Goal: Task Accomplishment & Management: Manage account settings

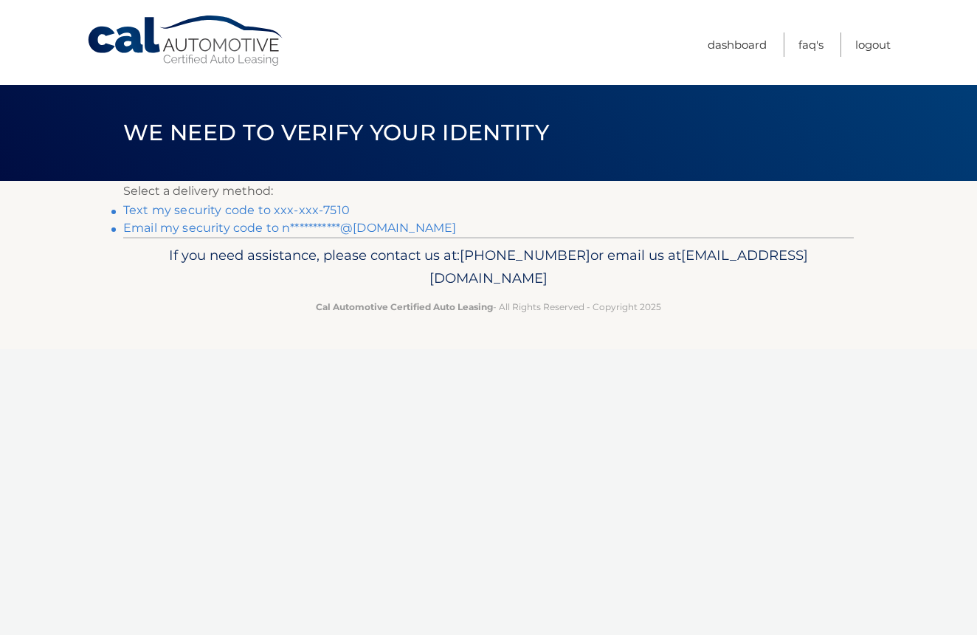
click at [314, 205] on link "Text my security code to xxx-xxx-7510" at bounding box center [236, 210] width 227 height 14
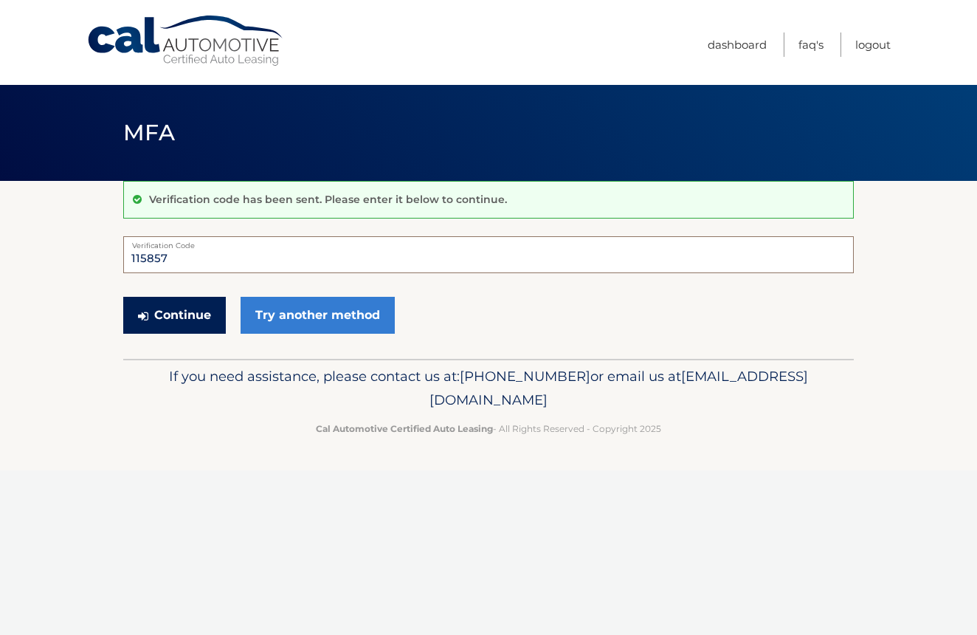
type input "115857"
click at [203, 319] on button "Continue" at bounding box center [174, 315] width 103 height 37
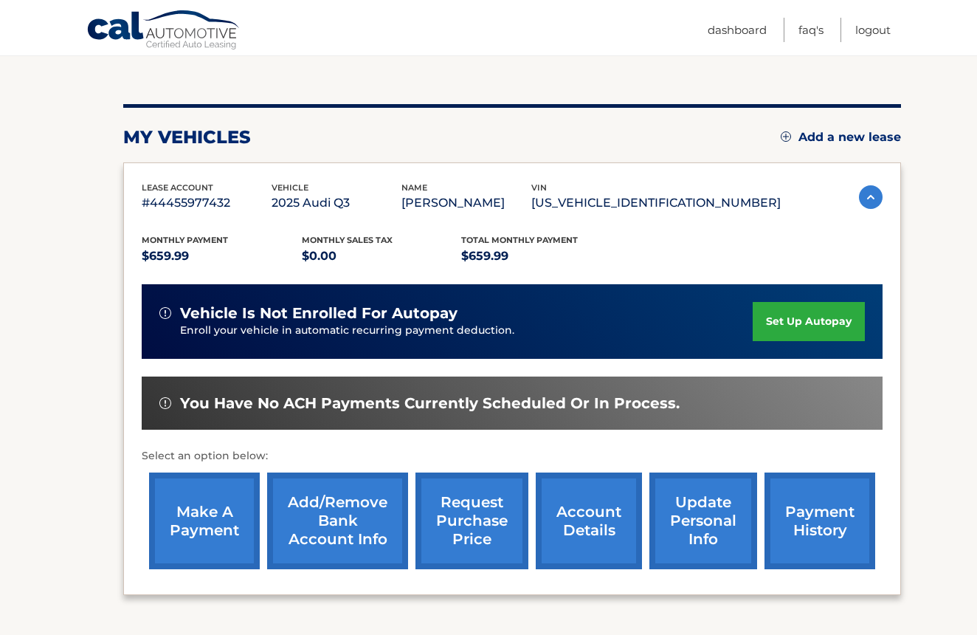
scroll to position [125, 0]
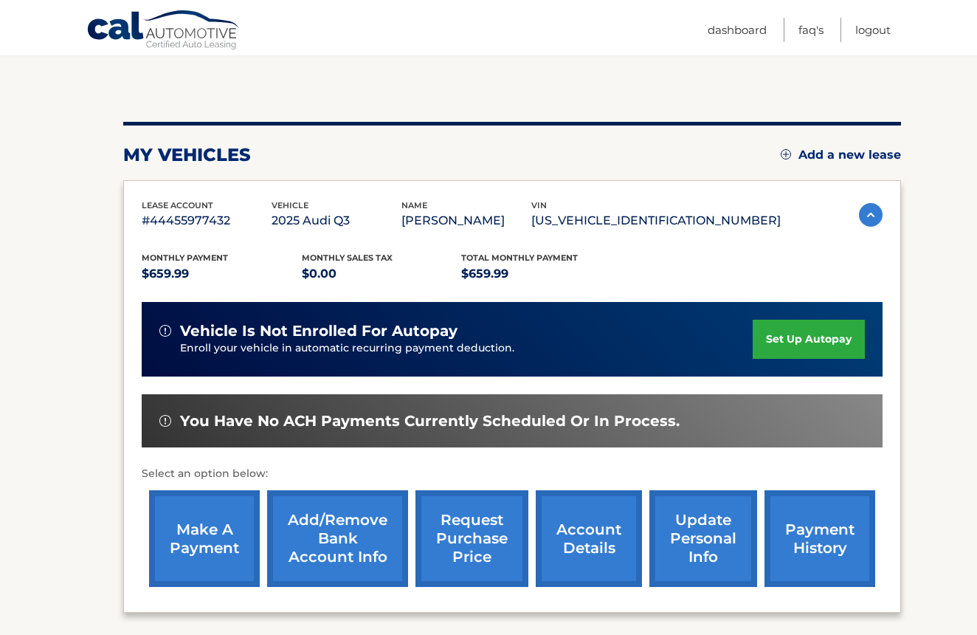
click at [791, 340] on link "set up autopay" at bounding box center [809, 338] width 112 height 39
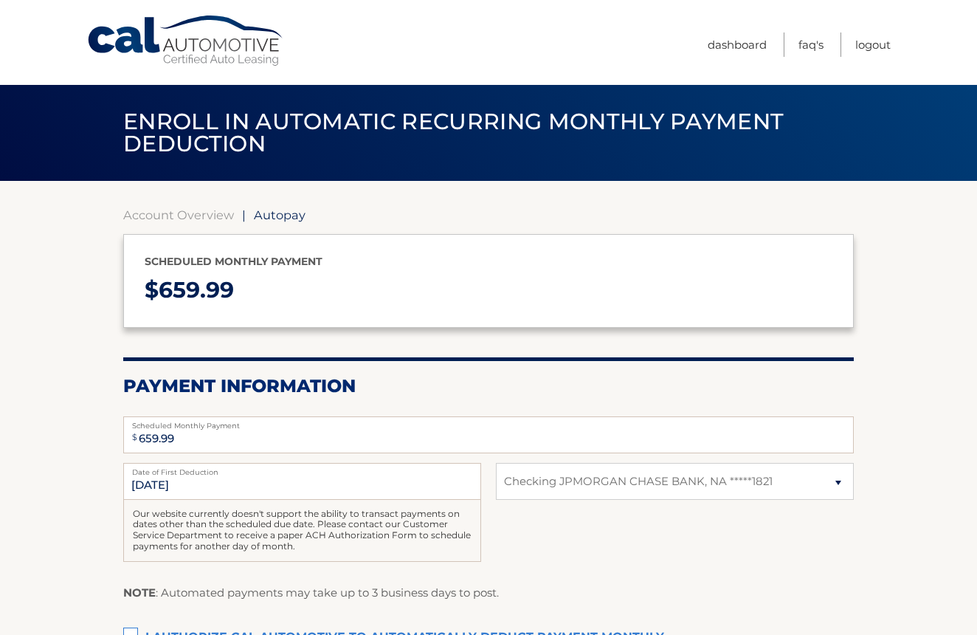
select select "NmYzZjVmNjAtZWUxOC00NDMxLWFlNzEtN2NhYWExY2IxMTEx"
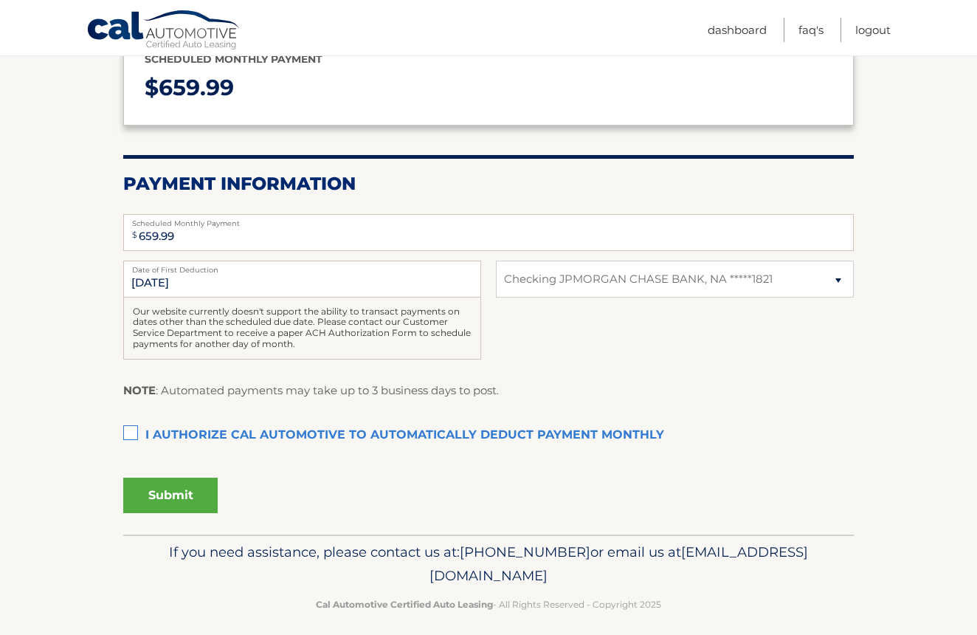
scroll to position [207, 0]
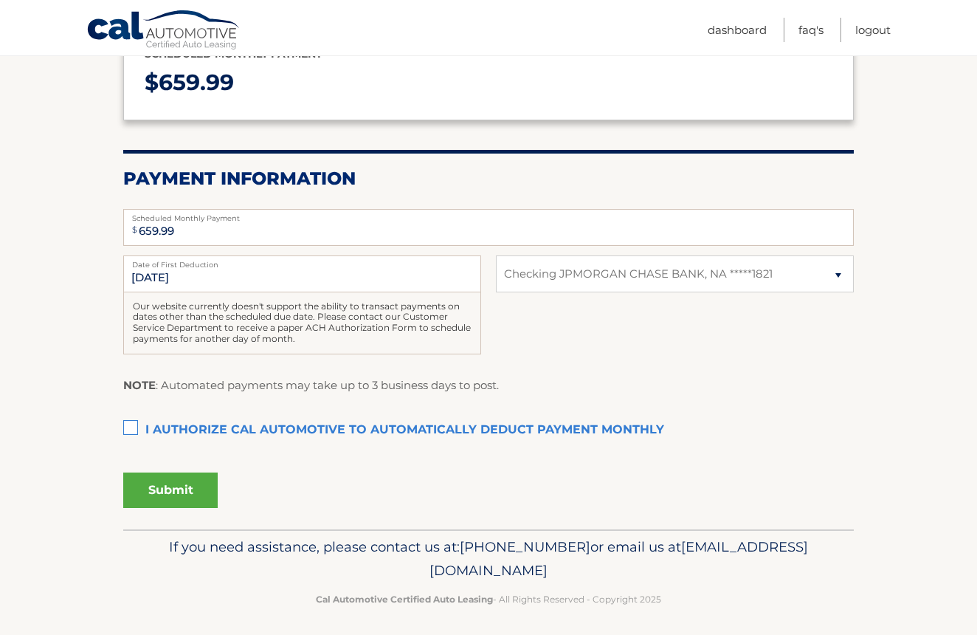
click at [130, 428] on label "I authorize cal automotive to automatically deduct payment monthly This checkbo…" at bounding box center [488, 430] width 730 height 30
click at [0, 0] on input "I authorize cal automotive to automatically deduct payment monthly This checkbo…" at bounding box center [0, 0] width 0 height 0
click at [176, 485] on button "Submit" at bounding box center [170, 489] width 94 height 35
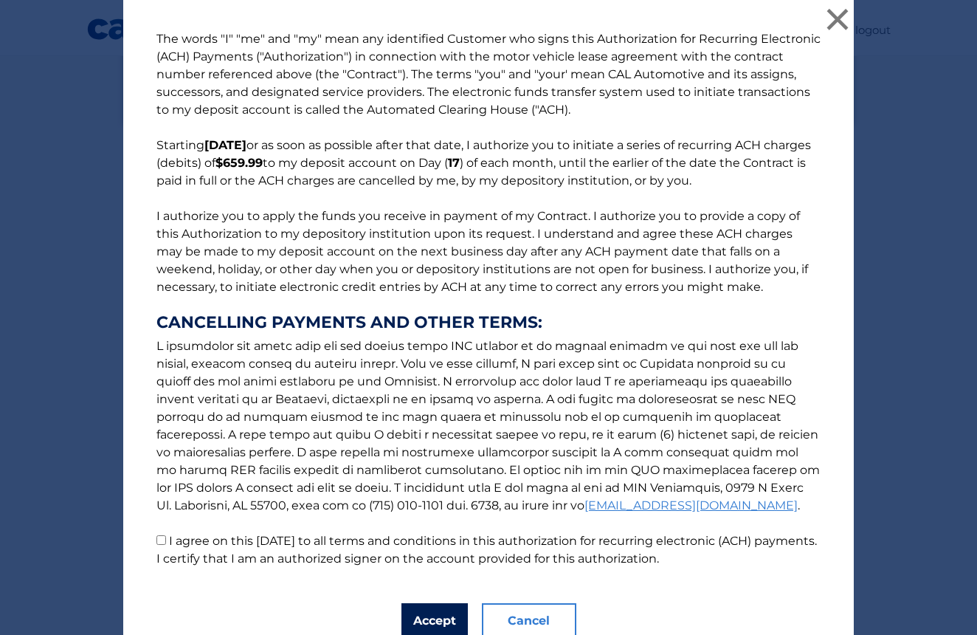
click at [420, 628] on button "Accept" at bounding box center [434, 620] width 66 height 35
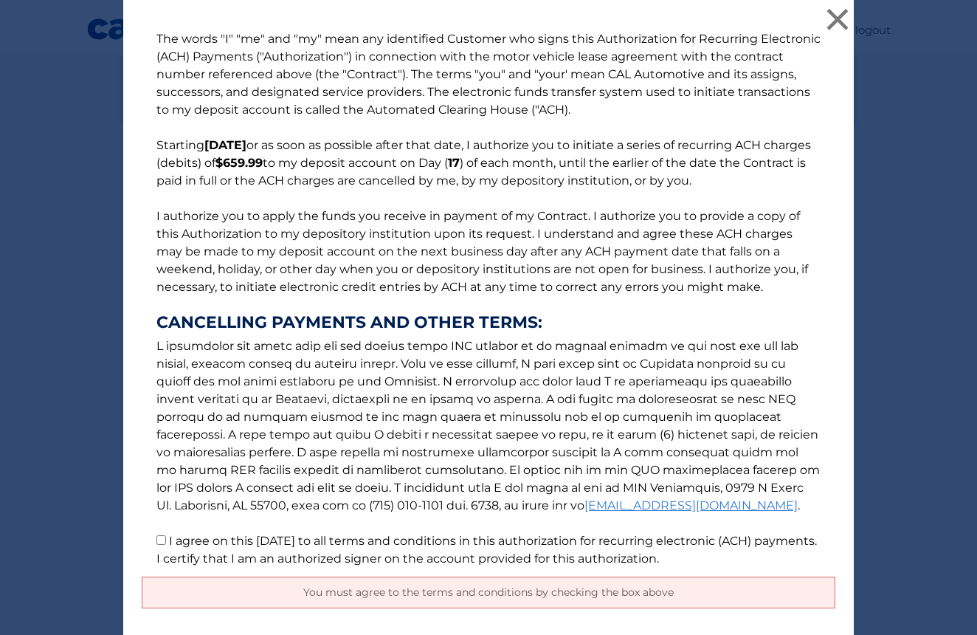
click at [159, 542] on input "I agree on this 09/16/2025 to all terms and conditions in this authorization fo…" at bounding box center [161, 540] width 10 height 10
checkbox input "true"
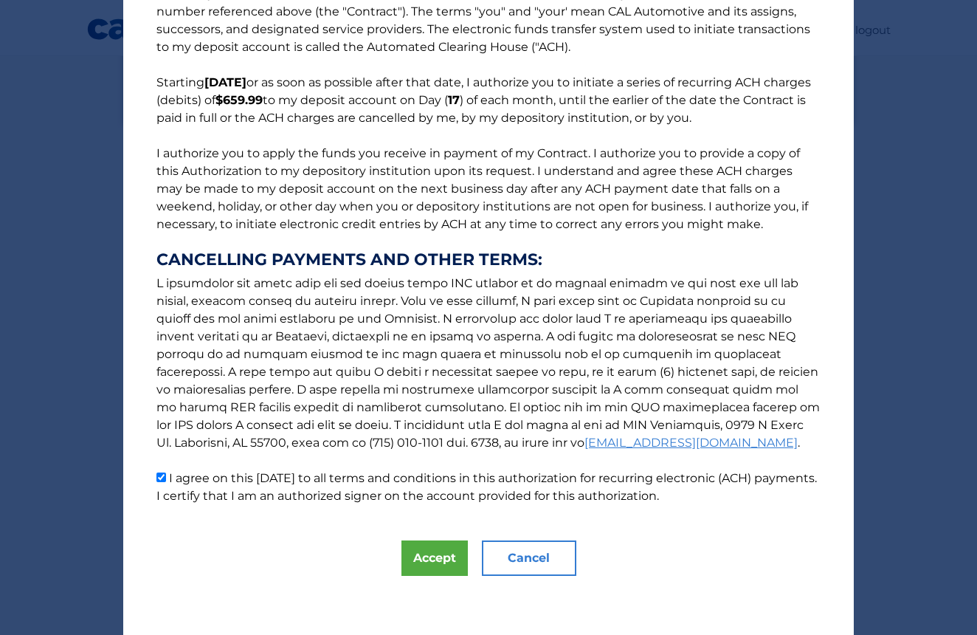
scroll to position [63, 0]
click at [430, 560] on button "Accept" at bounding box center [434, 557] width 66 height 35
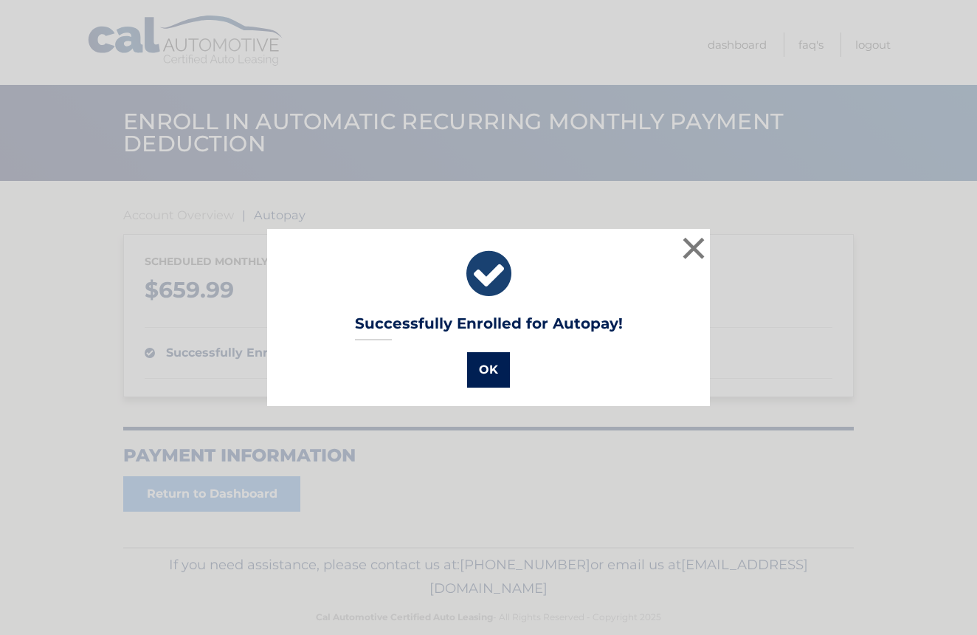
click at [491, 373] on button "OK" at bounding box center [488, 369] width 43 height 35
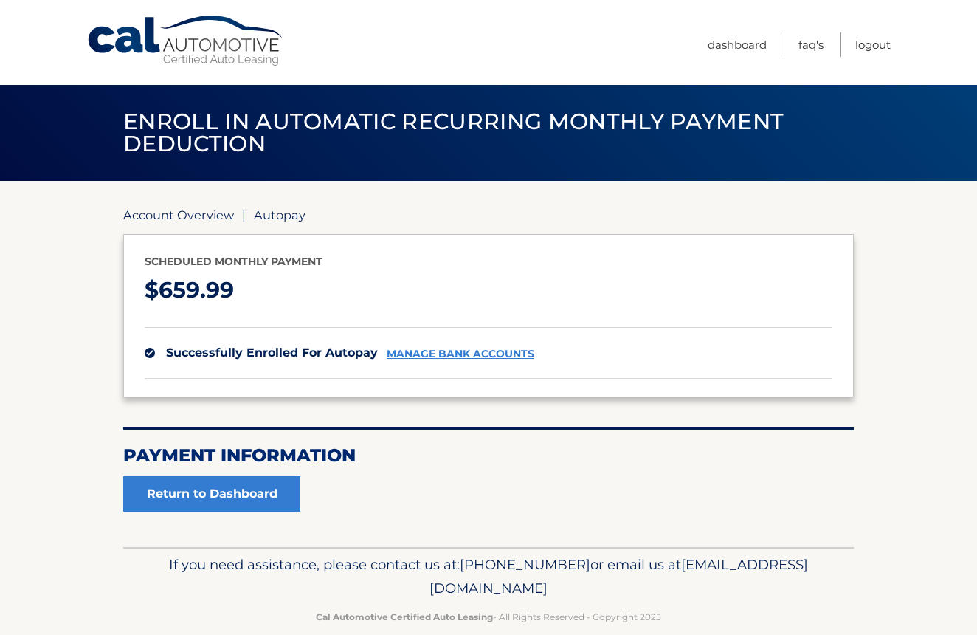
click at [221, 209] on link "Account Overview" at bounding box center [178, 214] width 111 height 15
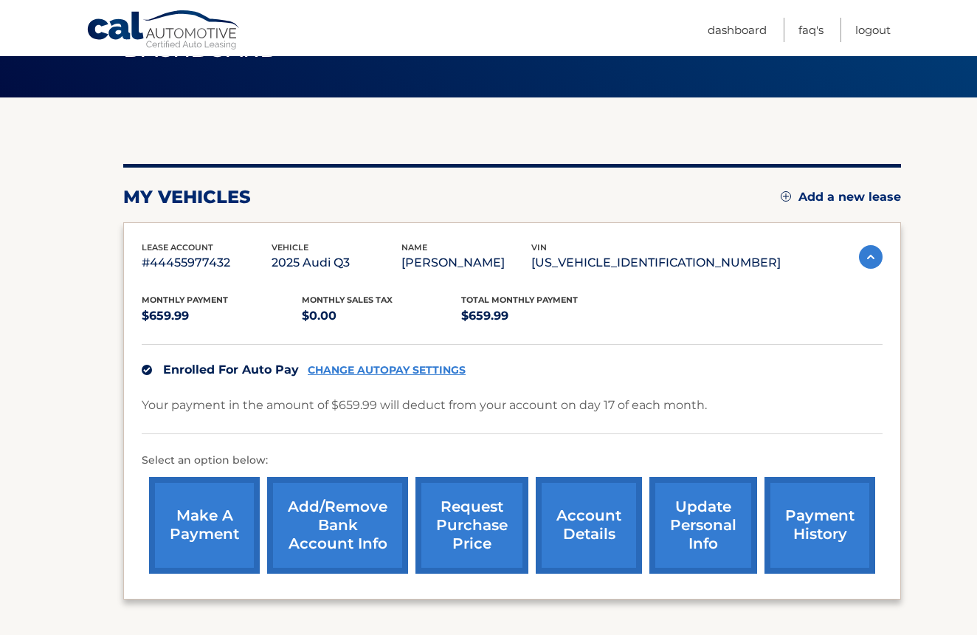
scroll to position [86, 0]
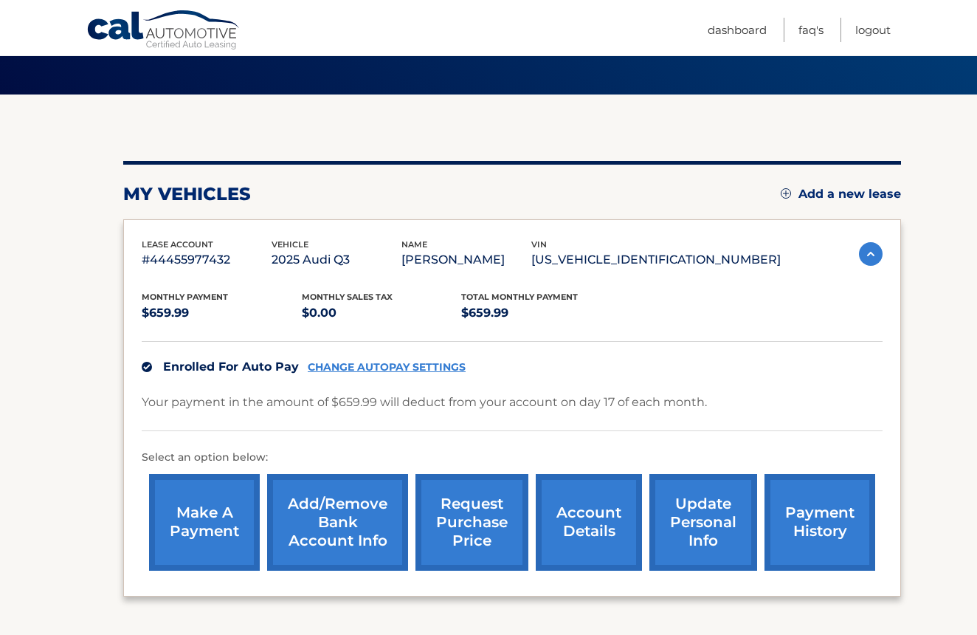
click at [821, 524] on link "payment history" at bounding box center [819, 522] width 111 height 97
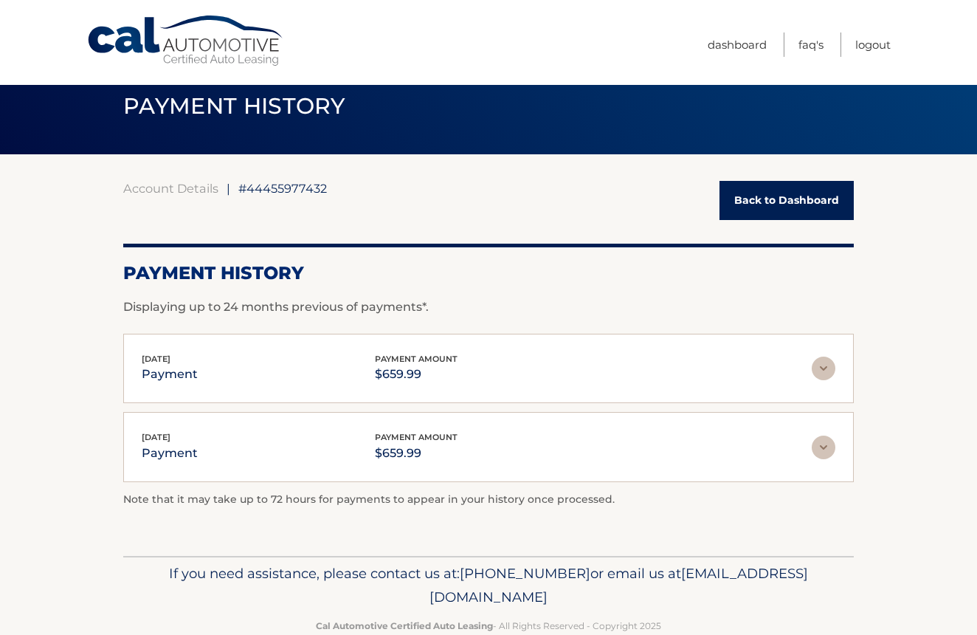
scroll to position [30, 0]
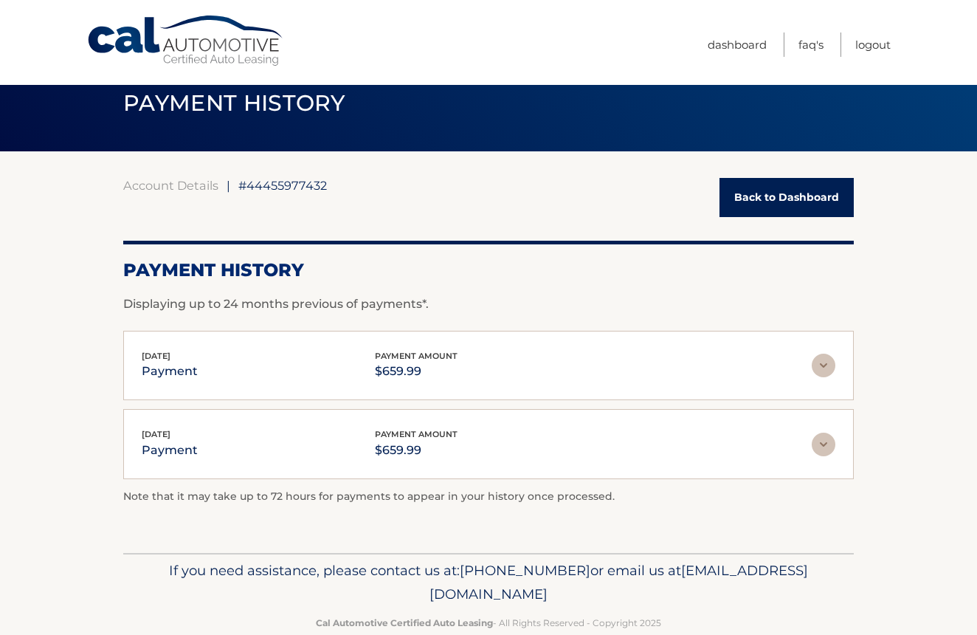
click at [764, 207] on link "Back to Dashboard" at bounding box center [786, 197] width 134 height 39
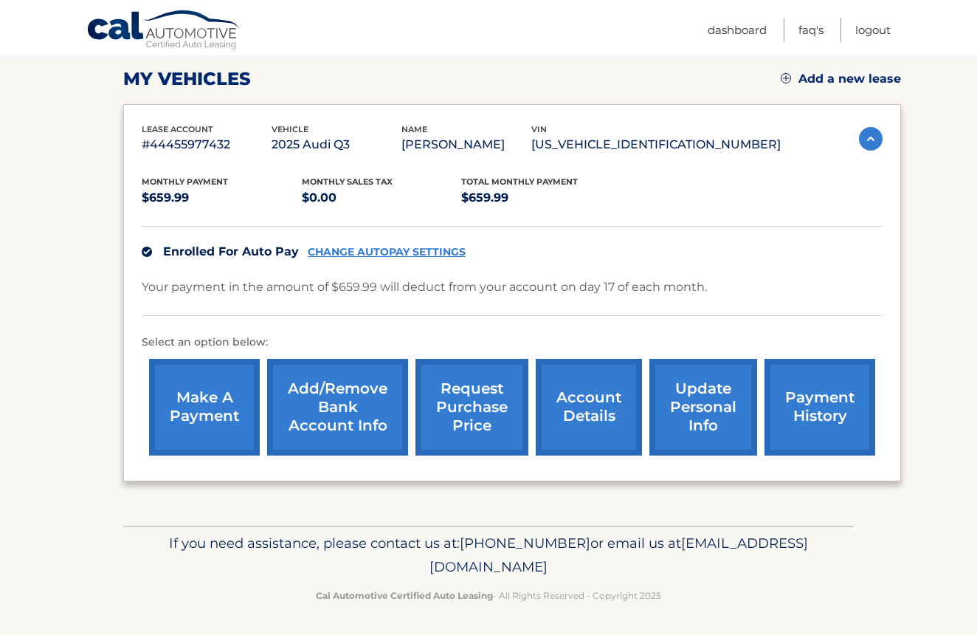
scroll to position [201, 0]
